Goal: Task Accomplishment & Management: Manage account settings

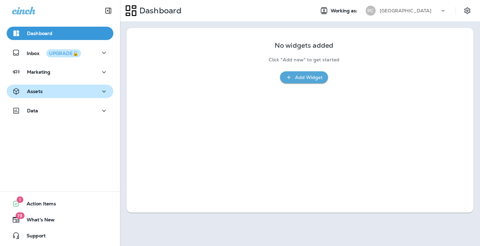
click at [101, 89] on icon "button" at bounding box center [104, 91] width 8 height 8
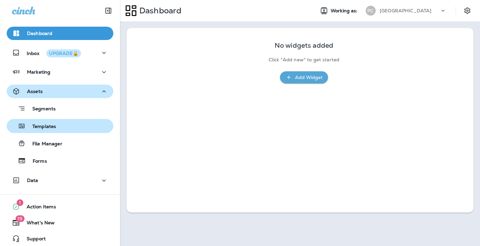
click at [85, 122] on div "Templates" at bounding box center [59, 126] width 101 height 10
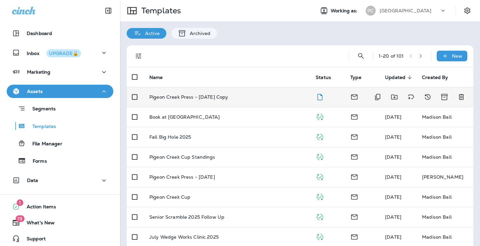
click at [243, 97] on div "Pigeon Creek Press - August 2025 Copy" at bounding box center [227, 96] width 156 height 5
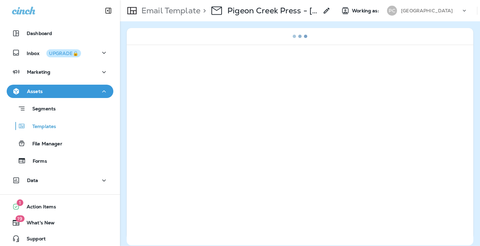
click at [325, 13] on use at bounding box center [327, 11] width 6 height 6
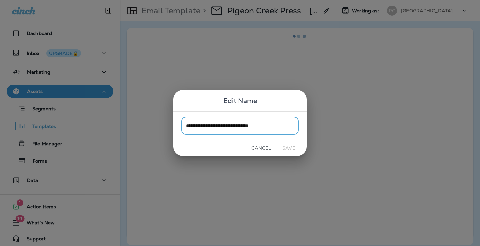
click at [288, 130] on input "**********" at bounding box center [239, 126] width 117 height 18
drag, startPoint x: 251, startPoint y: 125, endPoint x: 235, endPoint y: 128, distance: 16.9
click at [235, 128] on input "**********" at bounding box center [239, 126] width 117 height 18
drag, startPoint x: 286, startPoint y: 129, endPoint x: 272, endPoint y: 129, distance: 13.7
click at [272, 129] on input "**********" at bounding box center [239, 126] width 117 height 18
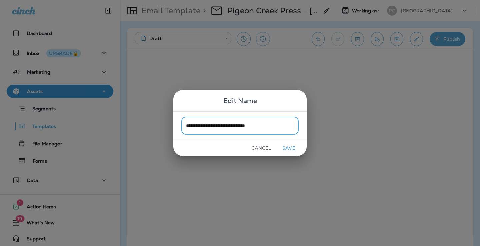
type input "**********"
click at [292, 149] on button "Save" at bounding box center [288, 148] width 25 height 10
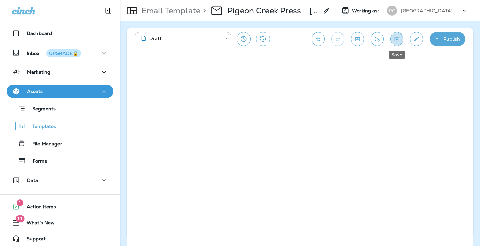
click at [395, 37] on icon "Save" at bounding box center [397, 39] width 7 height 7
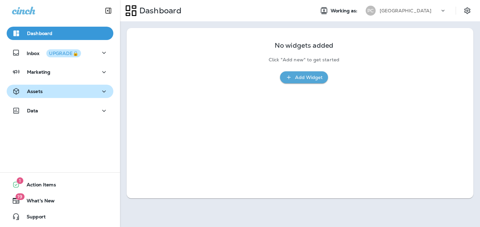
click at [71, 89] on div "Assets" at bounding box center [60, 91] width 96 height 8
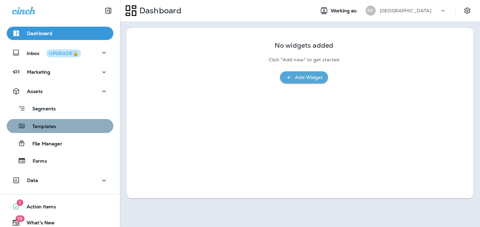
click at [75, 132] on button "Templates" at bounding box center [60, 126] width 107 height 14
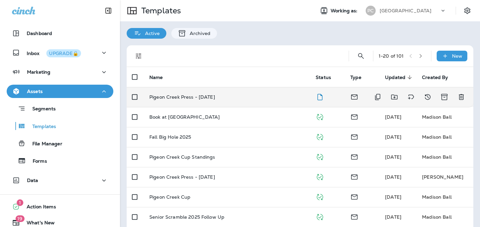
click at [235, 101] on td "Pigeon Creek Press - [DATE]" at bounding box center [227, 97] width 166 height 20
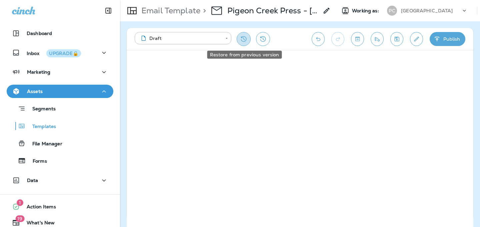
click at [244, 41] on icon "Restore from previous version" at bounding box center [244, 39] width 8 height 8
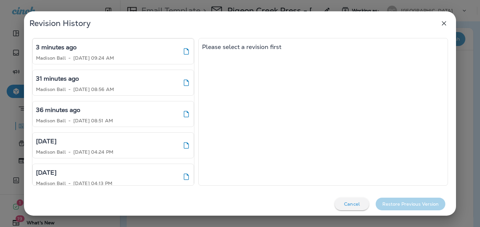
click at [434, 22] on div "Revision History" at bounding box center [240, 23] width 422 height 13
click at [448, 24] on icon "button" at bounding box center [444, 23] width 8 height 8
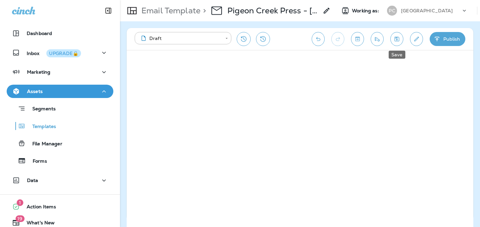
click at [396, 41] on icon "Save" at bounding box center [397, 39] width 5 height 5
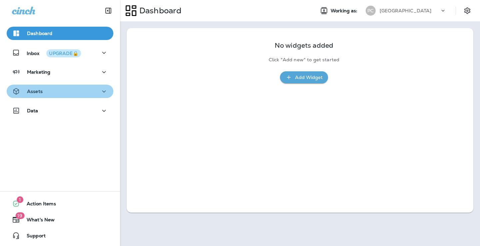
click at [85, 93] on div "Assets" at bounding box center [60, 91] width 96 height 8
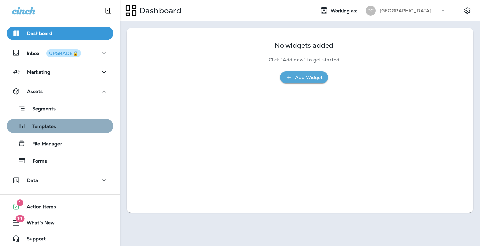
click at [77, 123] on div "Templates" at bounding box center [59, 126] width 101 height 10
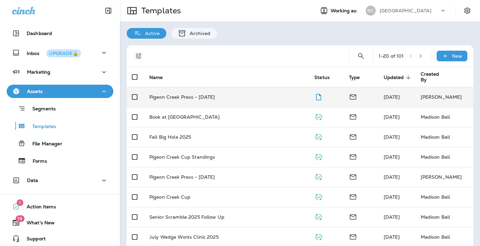
click at [256, 103] on td "Pigeon Creek Press - [DATE]" at bounding box center [226, 97] width 165 height 20
